Goal: Task Accomplishment & Management: Use online tool/utility

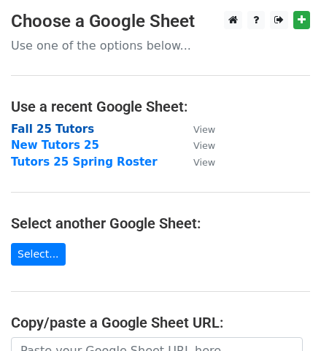
click at [51, 128] on strong "Fall 25 Tutors" at bounding box center [52, 129] width 83 height 13
click at [69, 126] on strong "Fall 25 Tutors" at bounding box center [52, 129] width 83 height 13
click at [71, 134] on strong "Fall 25 Tutors" at bounding box center [52, 129] width 83 height 13
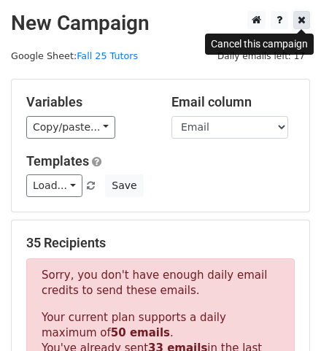
click at [304, 20] on icon at bounding box center [302, 20] width 8 height 10
